Goal: Navigation & Orientation: Find specific page/section

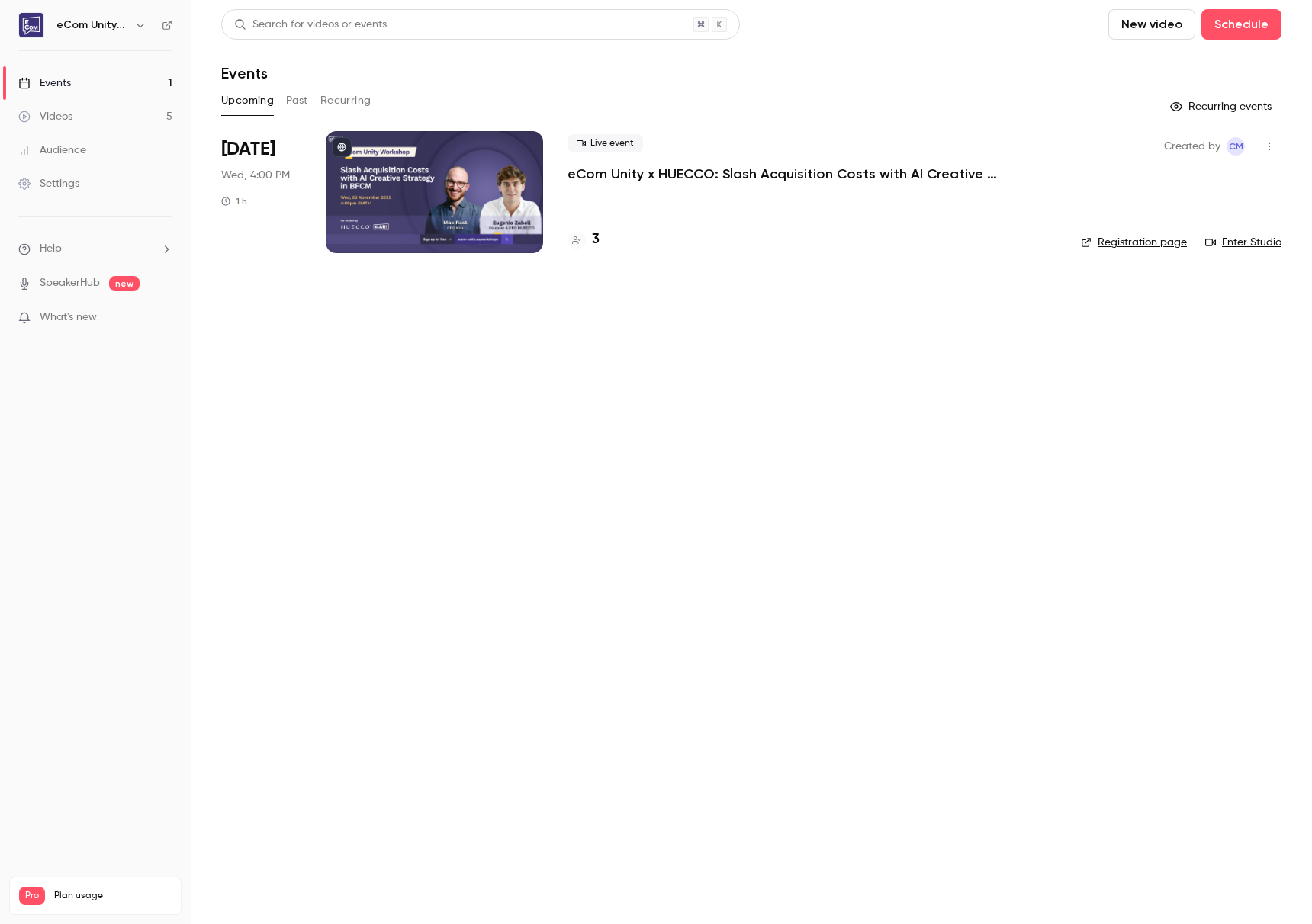
click at [594, 234] on h4 "3" at bounding box center [596, 240] width 8 height 21
click at [595, 238] on h4 "4" at bounding box center [596, 240] width 8 height 21
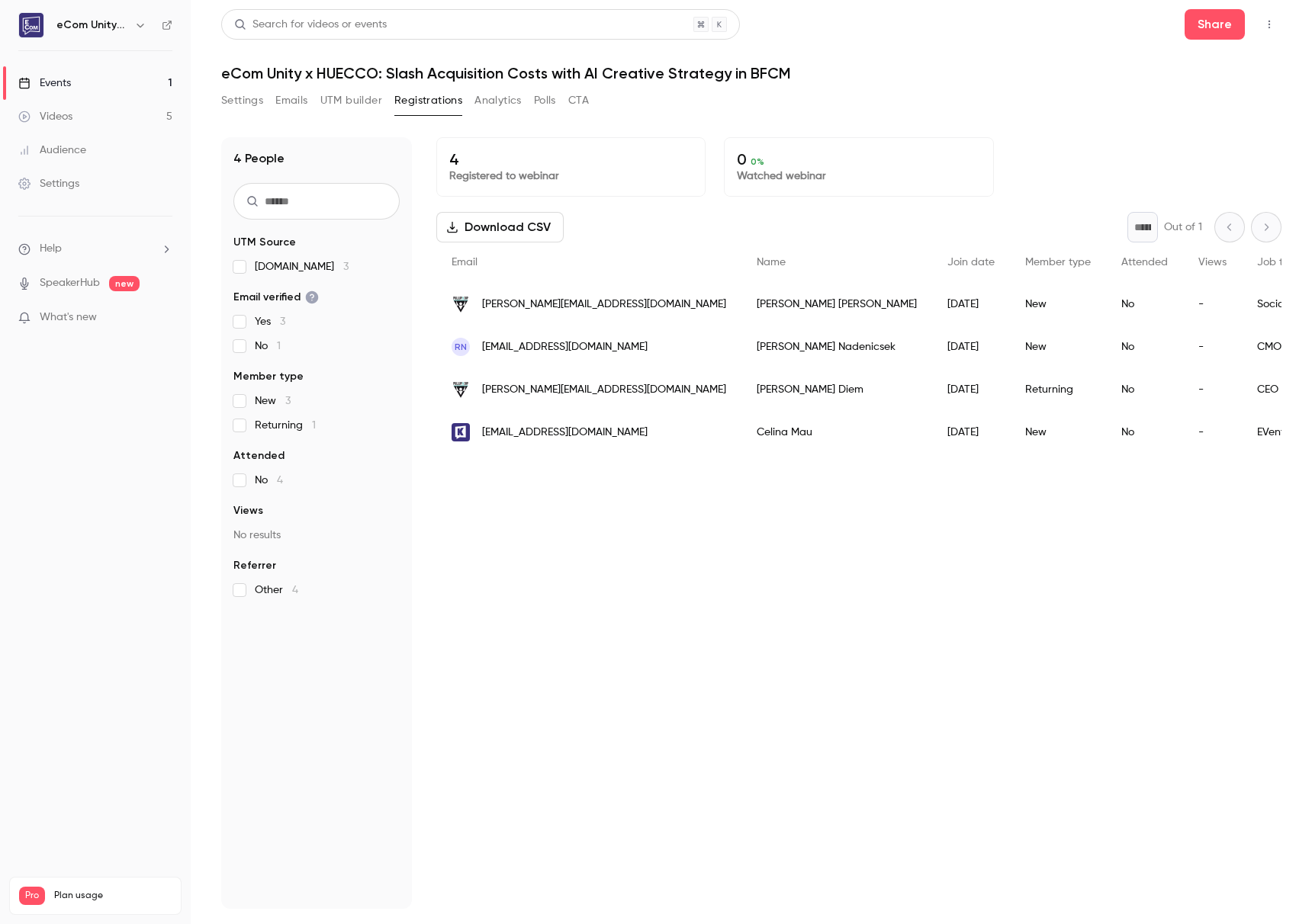
click at [103, 85] on link "Events 1" at bounding box center [95, 82] width 190 height 33
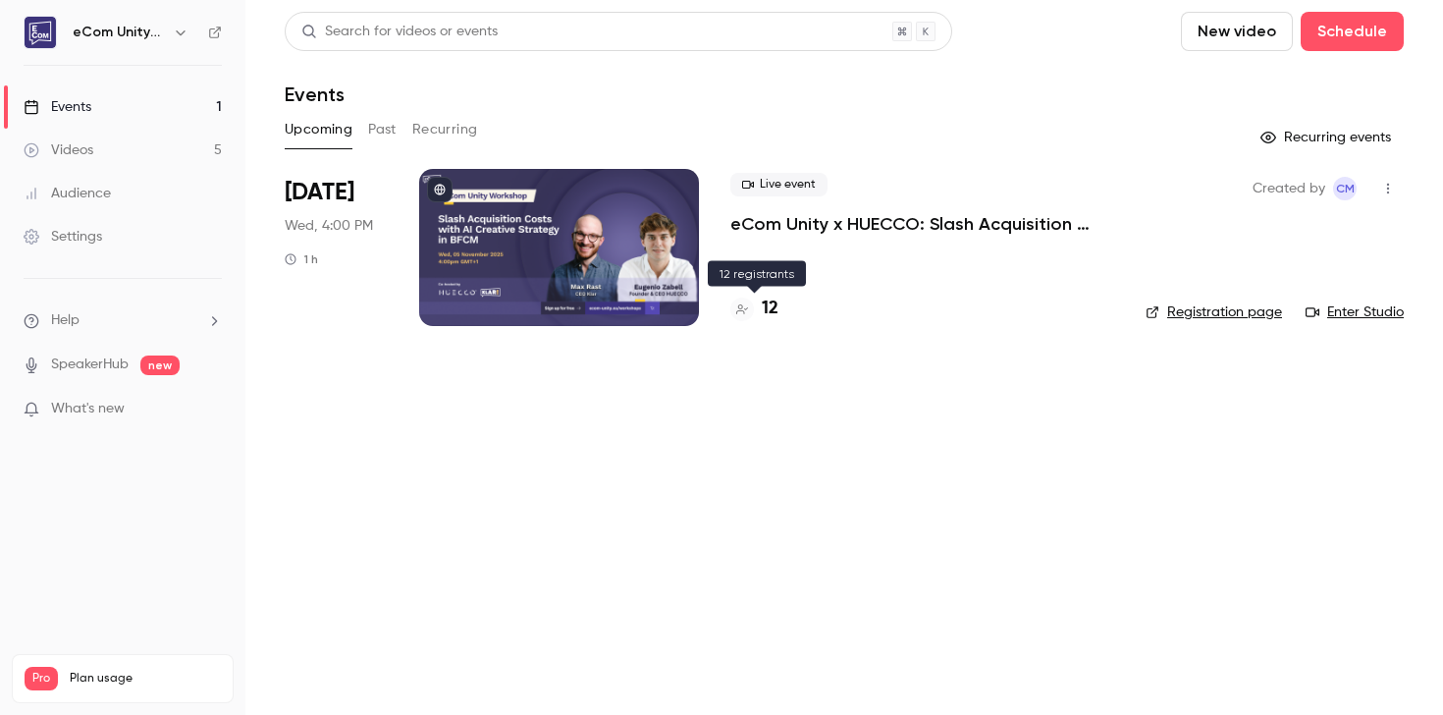
click at [768, 306] on h4 "12" at bounding box center [770, 309] width 17 height 27
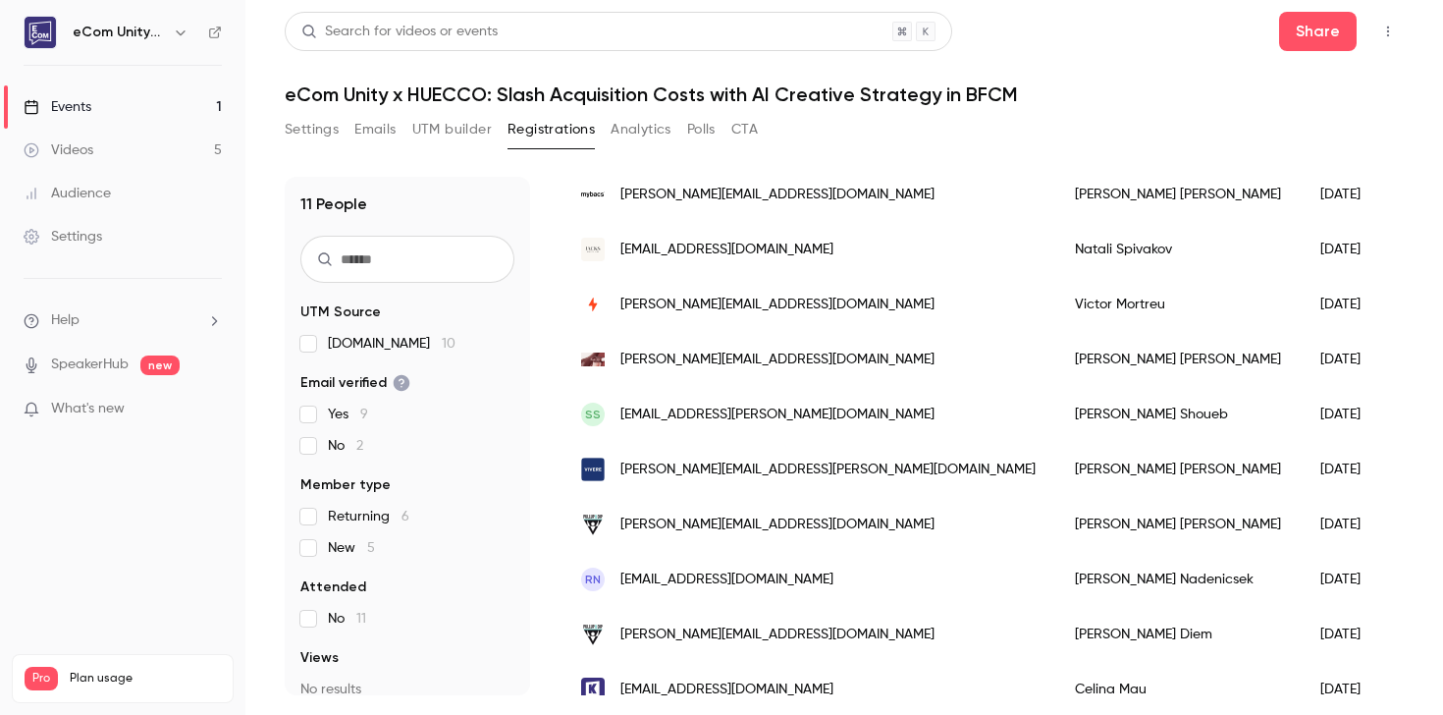
scroll to position [274, 0]
